Goal: Task Accomplishment & Management: Use online tool/utility

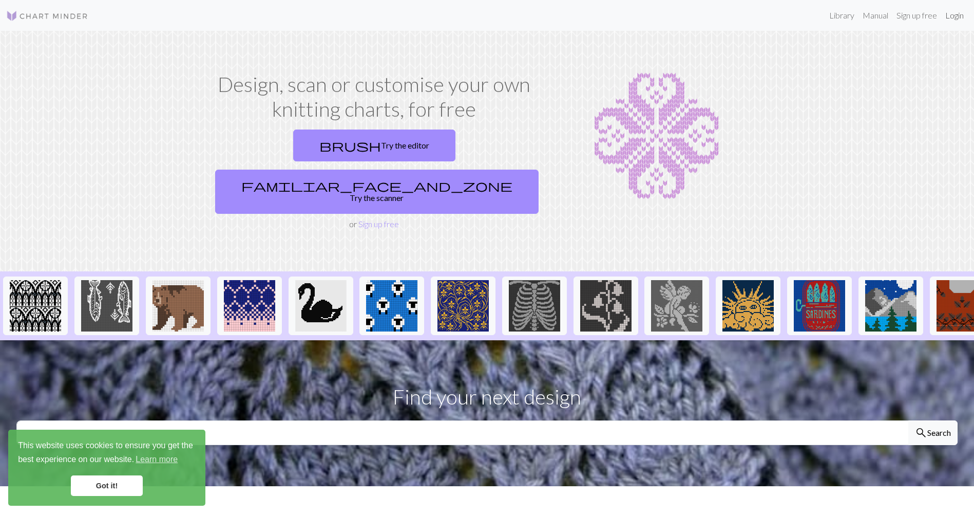
click at [957, 24] on link "Login" at bounding box center [954, 15] width 27 height 21
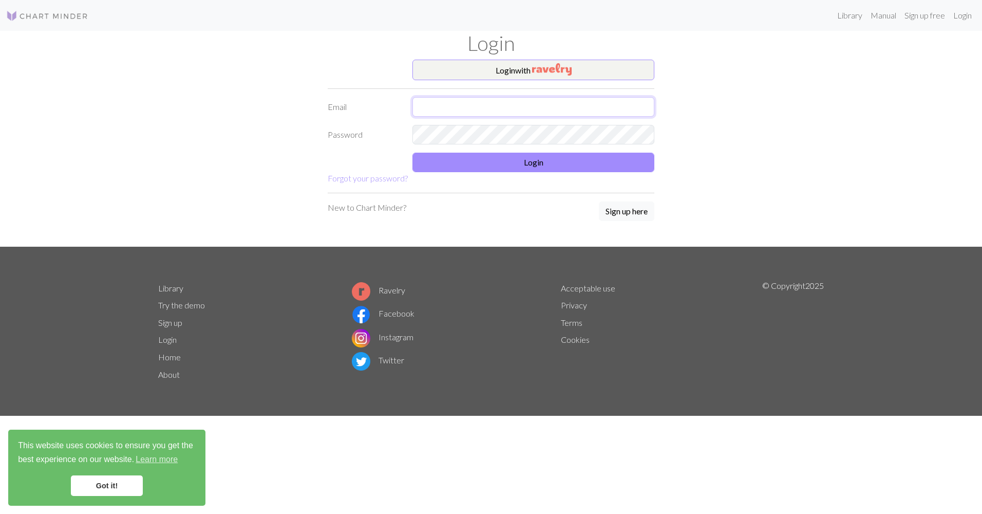
click at [466, 116] on input "text" at bounding box center [533, 107] width 242 height 20
click at [471, 101] on input "text" at bounding box center [533, 107] width 242 height 20
type input "[EMAIL_ADDRESS][DOMAIN_NAME]"
click at [501, 154] on button "Login" at bounding box center [533, 163] width 242 height 20
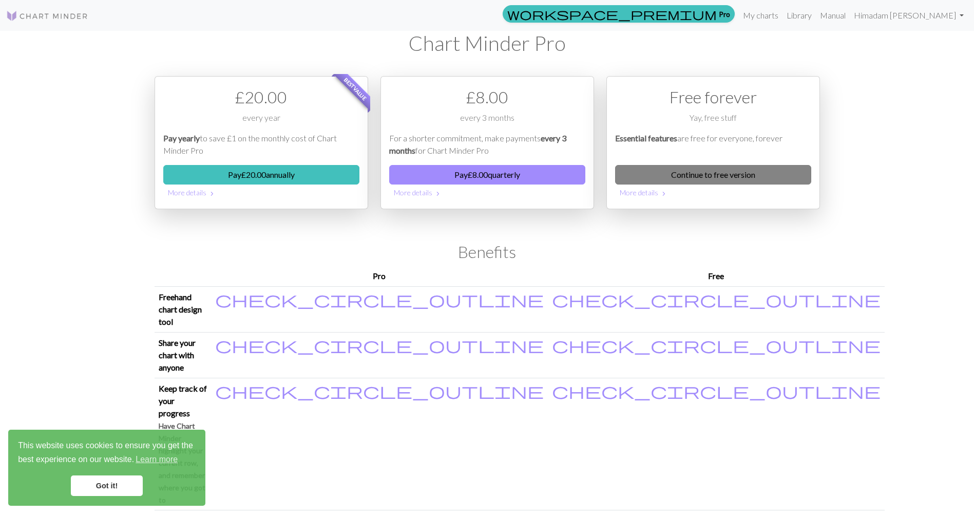
click at [658, 180] on link "Continue to free version" at bounding box center [713, 175] width 196 height 20
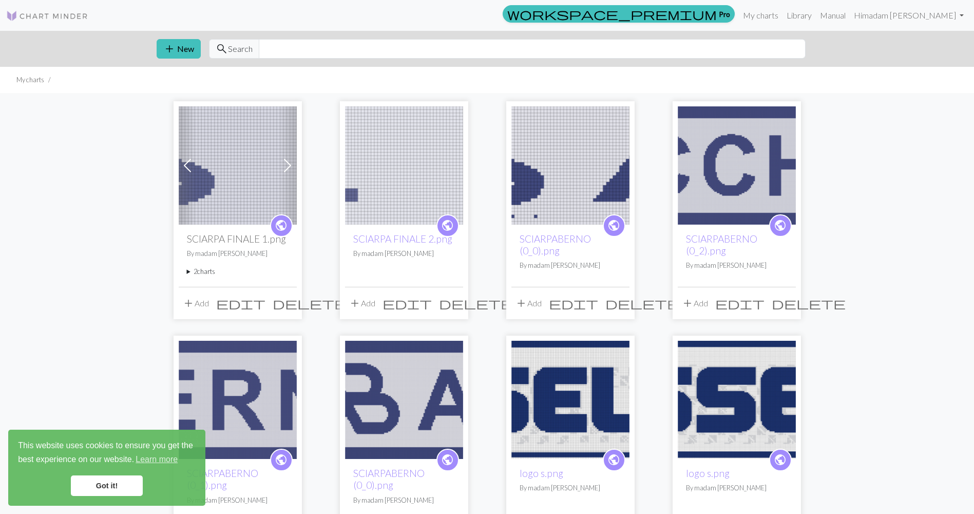
click at [199, 165] on img at bounding box center [238, 165] width 118 height 118
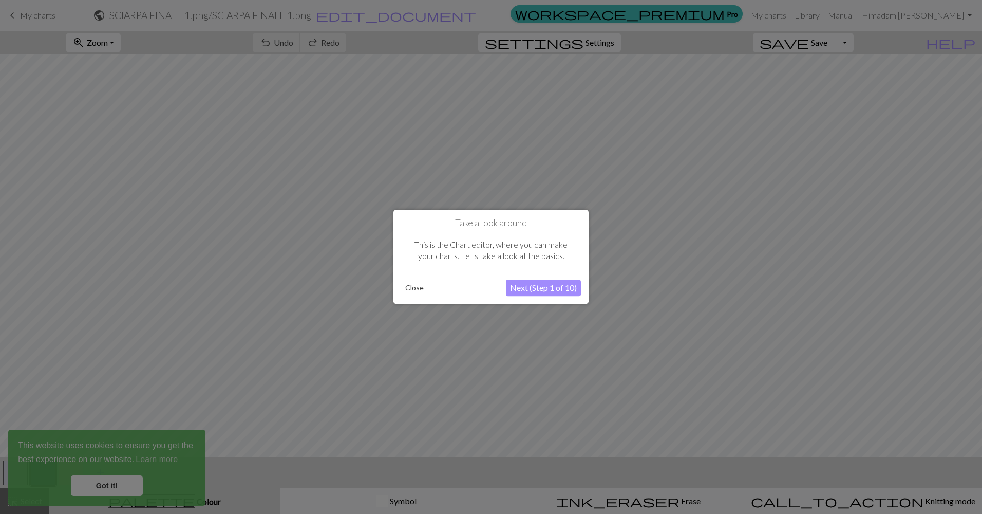
click at [418, 289] on button "Close" at bounding box center [414, 287] width 27 height 15
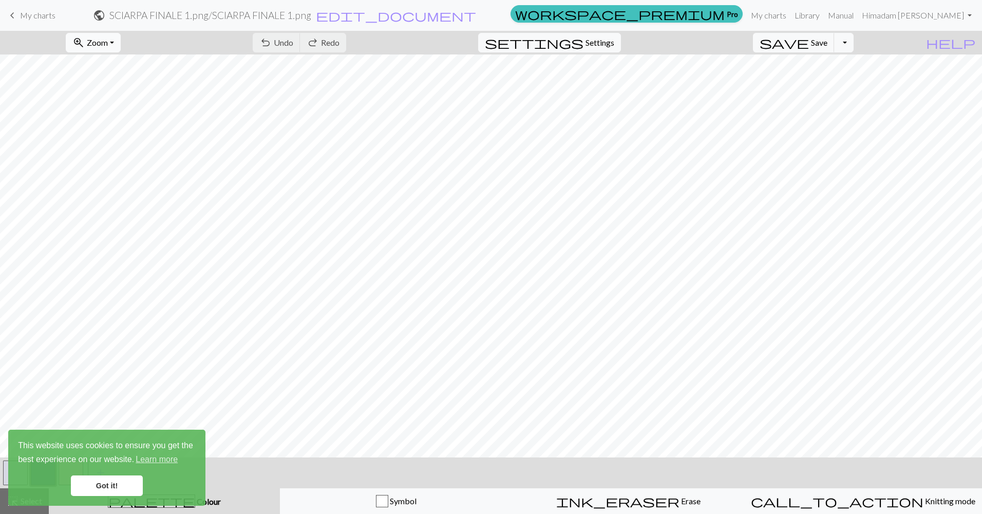
click at [121, 43] on button "zoom_in Zoom Zoom" at bounding box center [93, 43] width 55 height 20
click at [110, 126] on button "50%" at bounding box center [106, 123] width 81 height 16
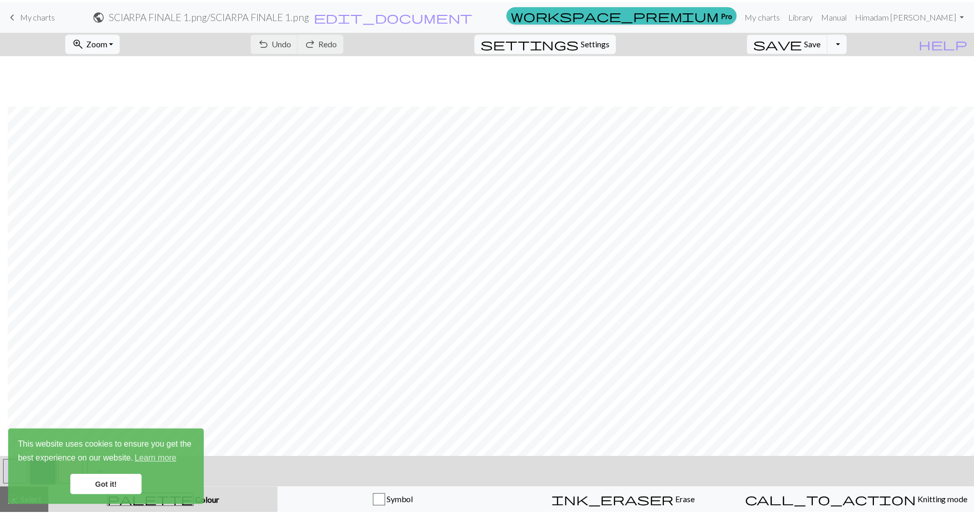
scroll to position [57, 346]
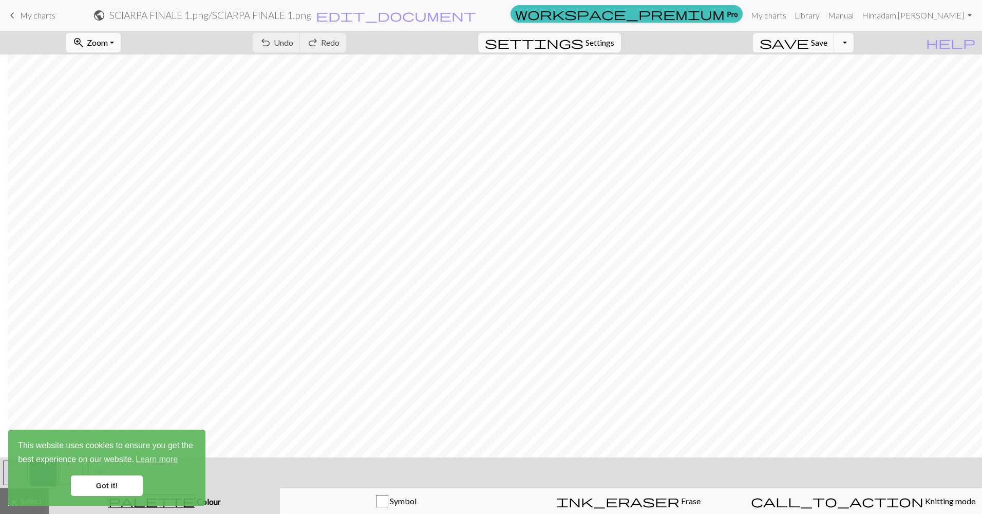
click at [111, 487] on link "Got it!" at bounding box center [107, 485] width 72 height 21
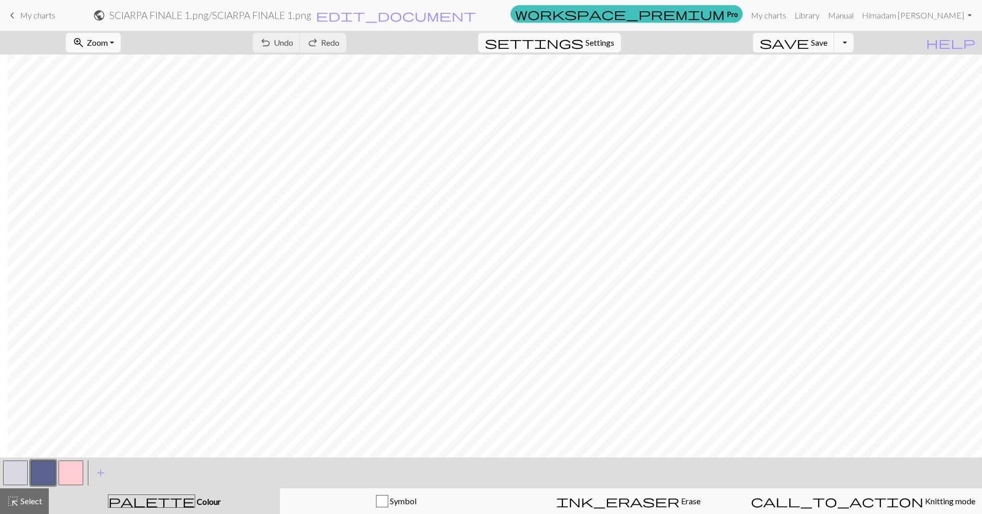
click at [8, 471] on button "button" at bounding box center [15, 472] width 25 height 25
click at [44, 468] on button "button" at bounding box center [43, 472] width 25 height 25
drag, startPoint x: 19, startPoint y: 472, endPoint x: 152, endPoint y: 450, distance: 134.8
click at [20, 472] on button "button" at bounding box center [15, 472] width 25 height 25
click at [33, 469] on button "button" at bounding box center [43, 472] width 25 height 25
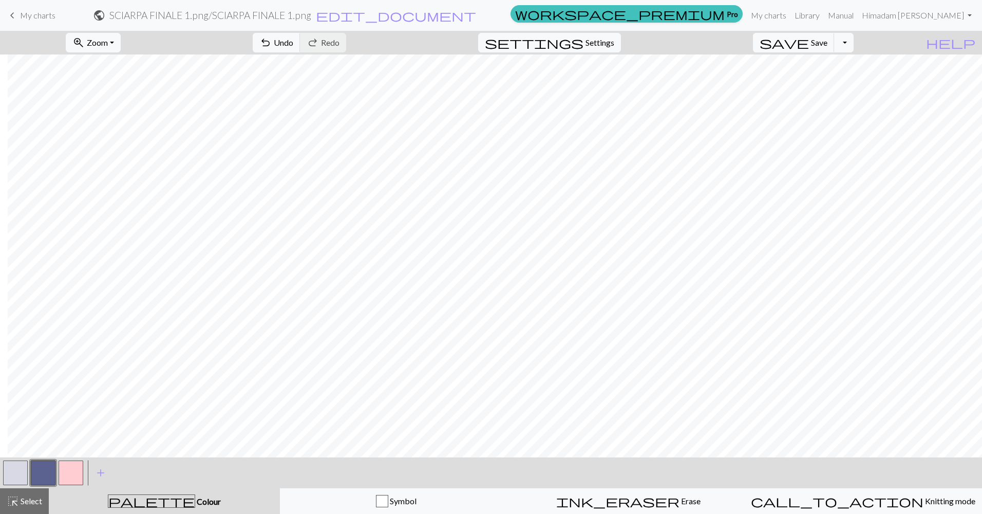
click at [10, 473] on button "button" at bounding box center [15, 472] width 25 height 25
click at [42, 474] on button "button" at bounding box center [43, 472] width 25 height 25
click at [6, 468] on button "button" at bounding box center [15, 472] width 25 height 25
click at [48, 470] on button "button" at bounding box center [43, 472] width 25 height 25
click at [26, 466] on button "button" at bounding box center [15, 472] width 25 height 25
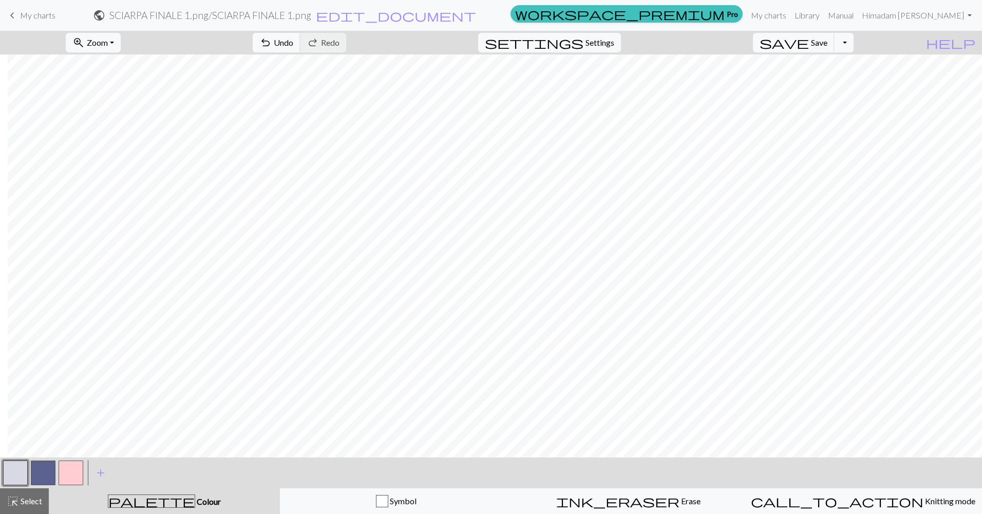
click at [47, 470] on button "button" at bounding box center [43, 472] width 25 height 25
click at [15, 475] on button "button" at bounding box center [15, 472] width 25 height 25
click at [17, 473] on button "button" at bounding box center [15, 472] width 25 height 25
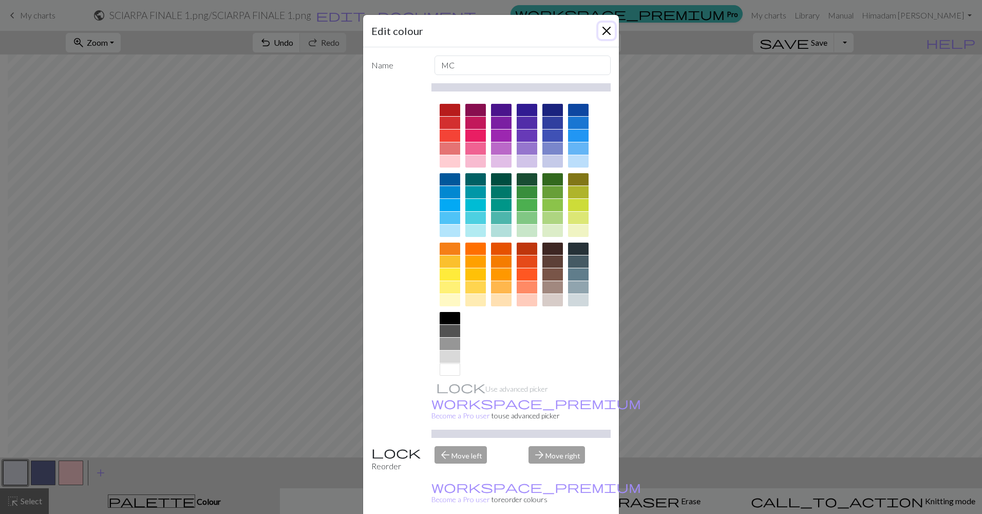
click at [609, 28] on button "Close" at bounding box center [606, 31] width 16 height 16
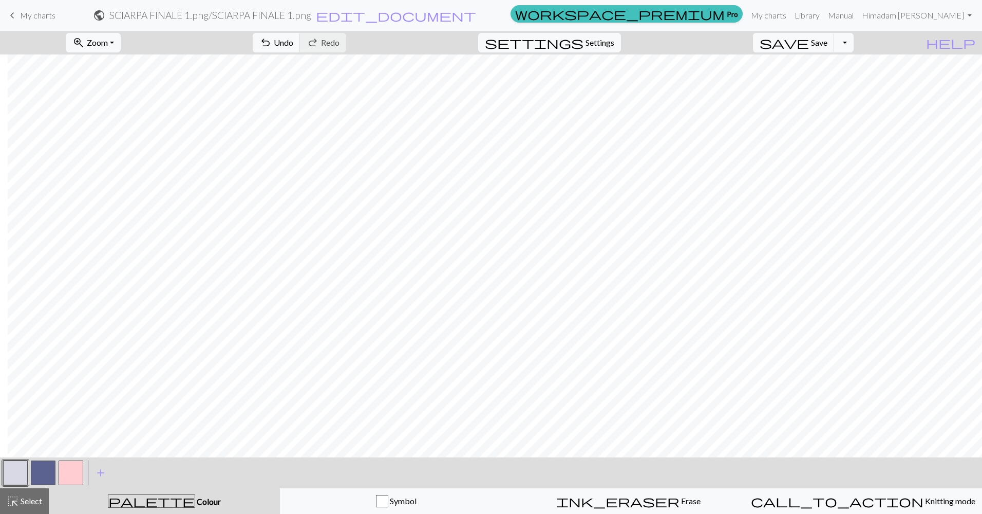
click at [39, 470] on button "button" at bounding box center [43, 472] width 25 height 25
click at [12, 466] on button "button" at bounding box center [15, 472] width 25 height 25
click at [47, 472] on button "button" at bounding box center [43, 472] width 25 height 25
click at [24, 476] on button "button" at bounding box center [15, 472] width 25 height 25
click at [24, 473] on button "button" at bounding box center [15, 472] width 25 height 25
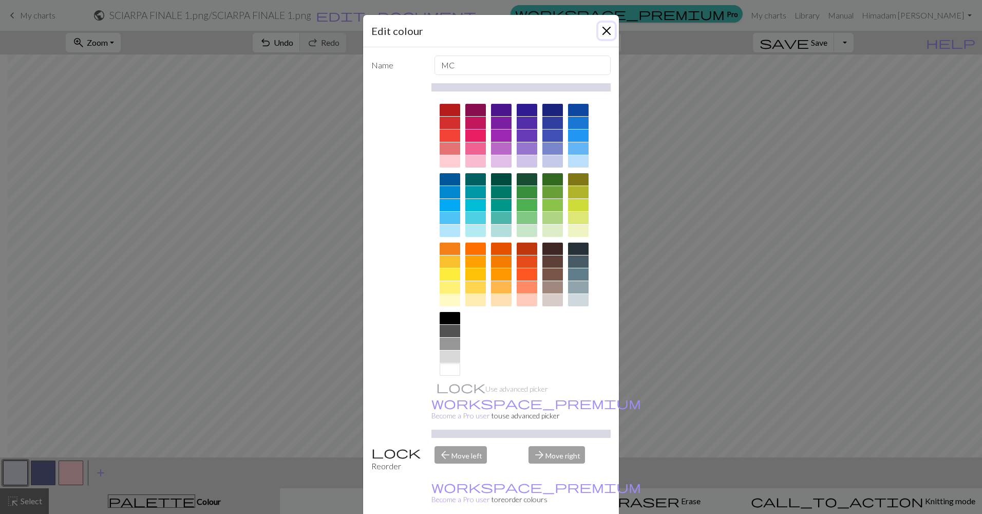
click at [607, 29] on button "Close" at bounding box center [606, 31] width 16 height 16
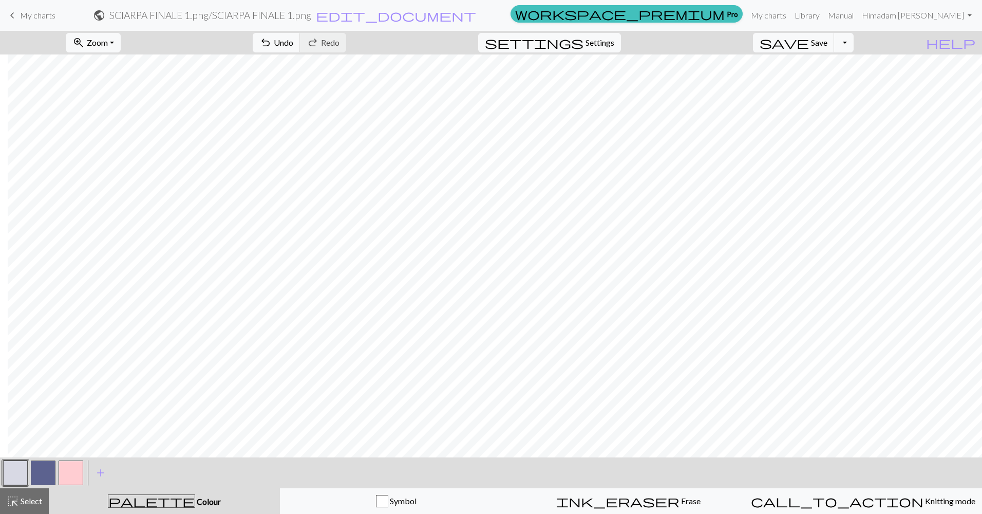
drag, startPoint x: 612, startPoint y: 44, endPoint x: 15, endPoint y: 475, distance: 735.7
click at [15, 475] on button "button" at bounding box center [15, 472] width 25 height 25
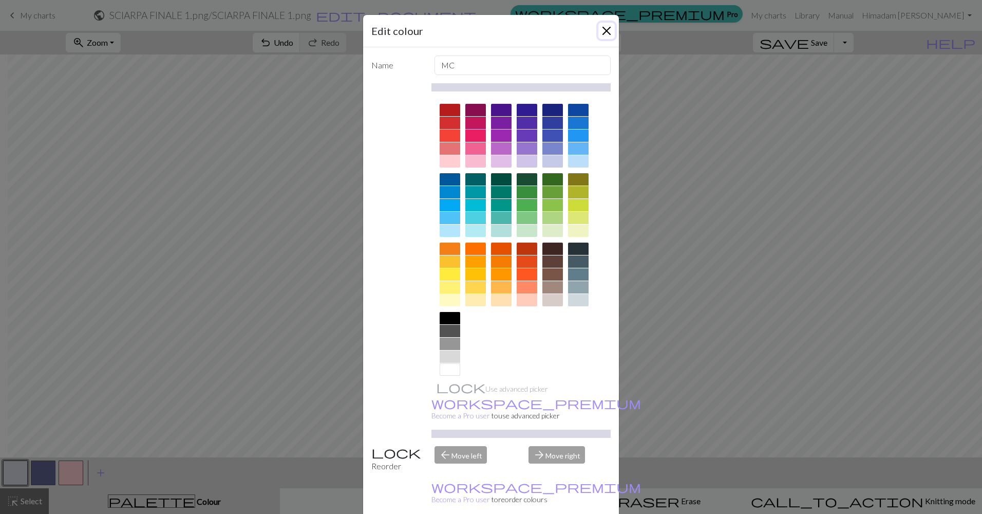
click at [608, 35] on button "Close" at bounding box center [606, 31] width 16 height 16
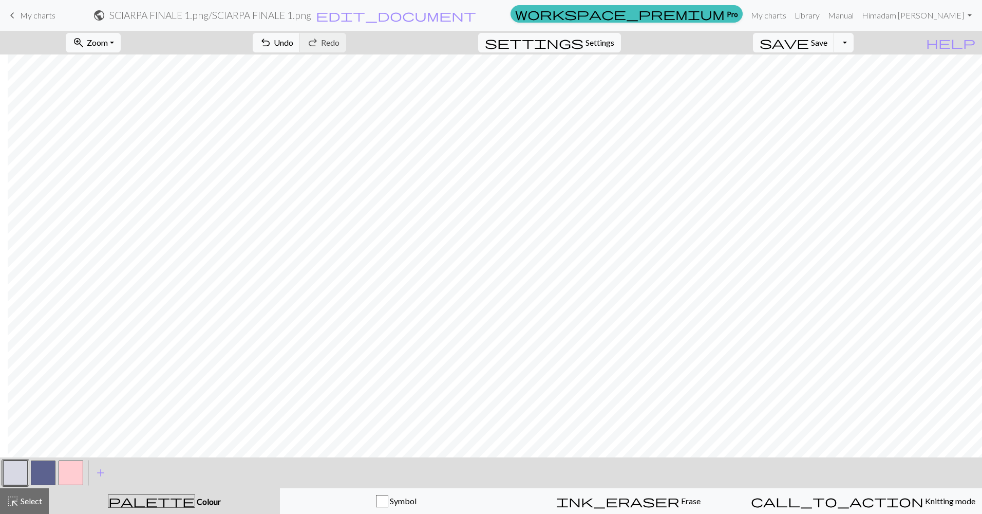
click at [35, 471] on button "button" at bounding box center [43, 472] width 25 height 25
click at [827, 43] on span "Save" at bounding box center [819, 42] width 16 height 10
drag, startPoint x: 831, startPoint y: 43, endPoint x: 732, endPoint y: 47, distance: 99.2
click at [732, 47] on div "zoom_in Zoom Zoom Fit all Fit width Fit height 50% 100% 150% 200% undo Undo Und…" at bounding box center [459, 43] width 919 height 24
click at [838, 40] on div "Chart saved" at bounding box center [491, 20] width 982 height 41
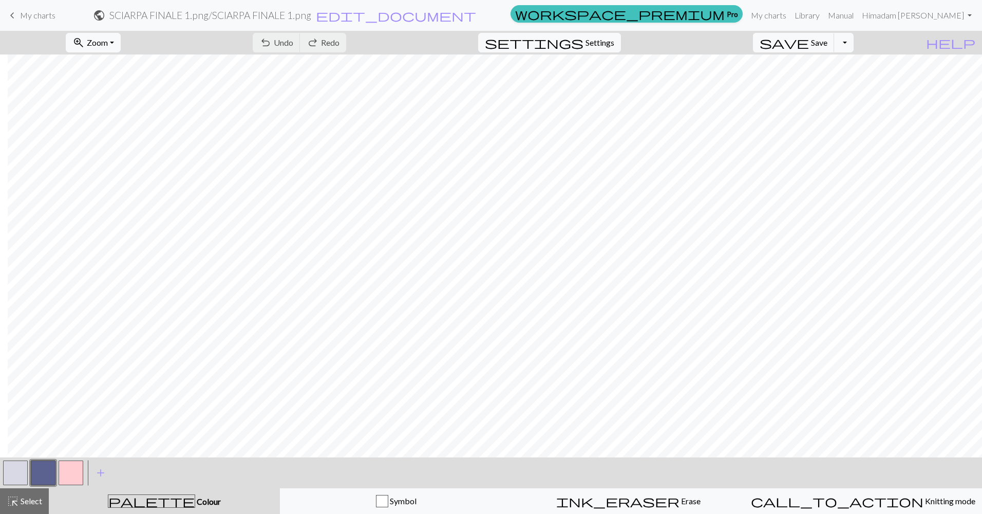
click at [838, 40] on div "Chart saved" at bounding box center [491, 20] width 982 height 41
click at [827, 46] on span "Save" at bounding box center [819, 42] width 16 height 10
click at [828, 46] on body "This website uses cookies to ensure you get the best experience on our website.…" at bounding box center [491, 257] width 982 height 514
click at [5, 477] on button "button" at bounding box center [15, 472] width 25 height 25
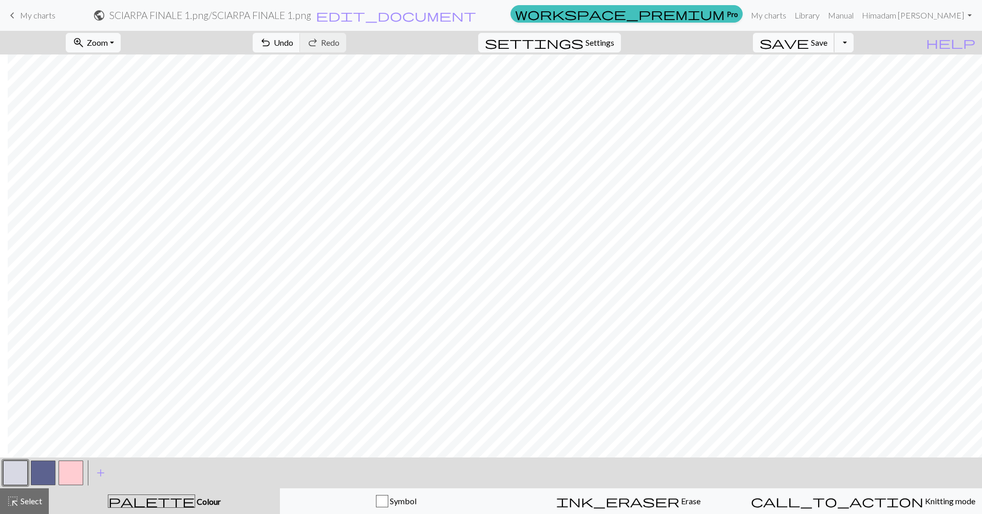
click at [827, 45] on span "Save" at bounding box center [819, 42] width 16 height 10
click at [830, 45] on div "Chart saved Chart saved" at bounding box center [491, 40] width 982 height 81
click at [827, 45] on span "Save" at bounding box center [819, 42] width 16 height 10
click at [827, 44] on span "Save" at bounding box center [819, 42] width 16 height 10
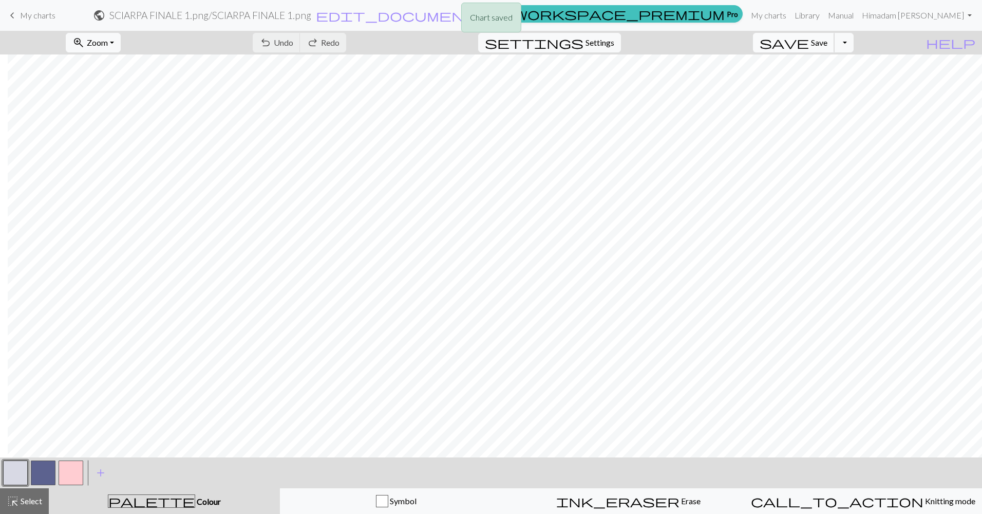
click at [828, 44] on div "Chart saved Chart saved" at bounding box center [491, 40] width 982 height 81
click at [42, 10] on span "My charts" at bounding box center [37, 15] width 35 height 10
